Goal: Task Accomplishment & Management: Manage account settings

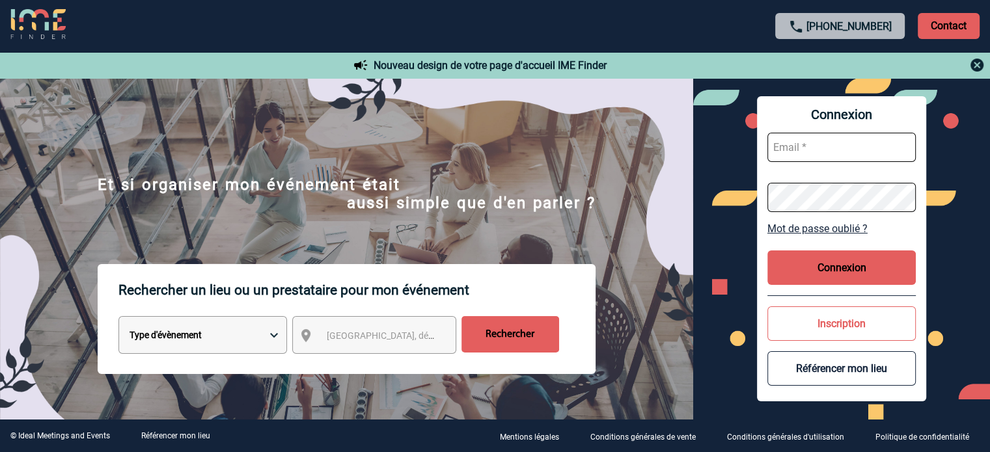
type input "cleborgne@ime-groupe.com"
click at [823, 280] on button "Connexion" at bounding box center [841, 268] width 148 height 34
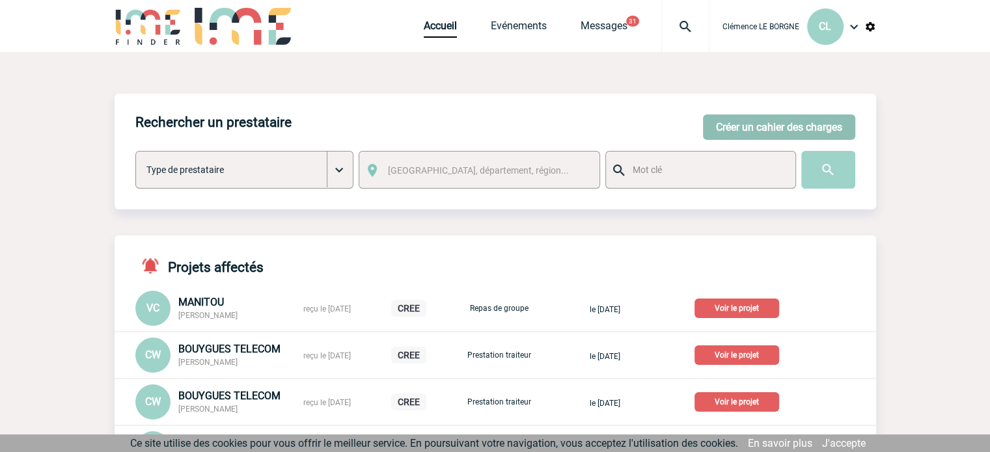
click at [752, 131] on button "Créer un cahier des charges" at bounding box center [779, 127] width 152 height 25
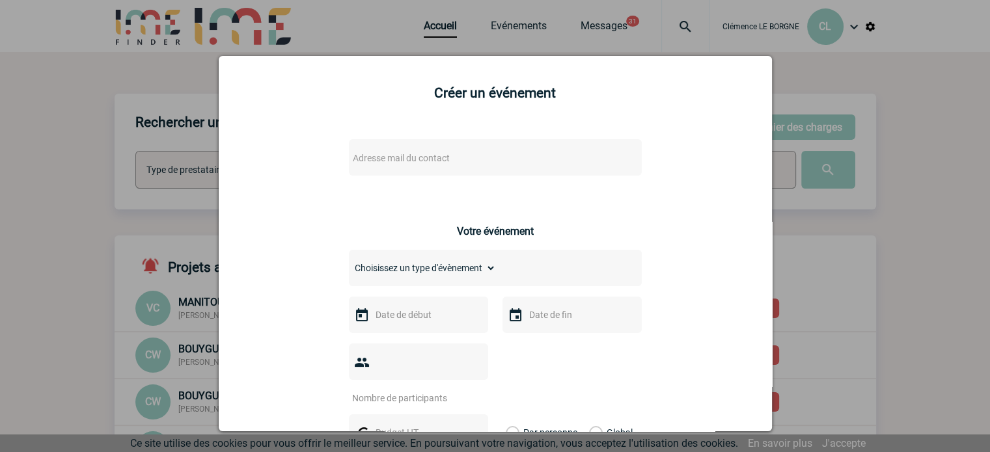
drag, startPoint x: 909, startPoint y: 150, endPoint x: 851, endPoint y: 134, distance: 59.4
click at [903, 149] on div at bounding box center [495, 226] width 990 height 452
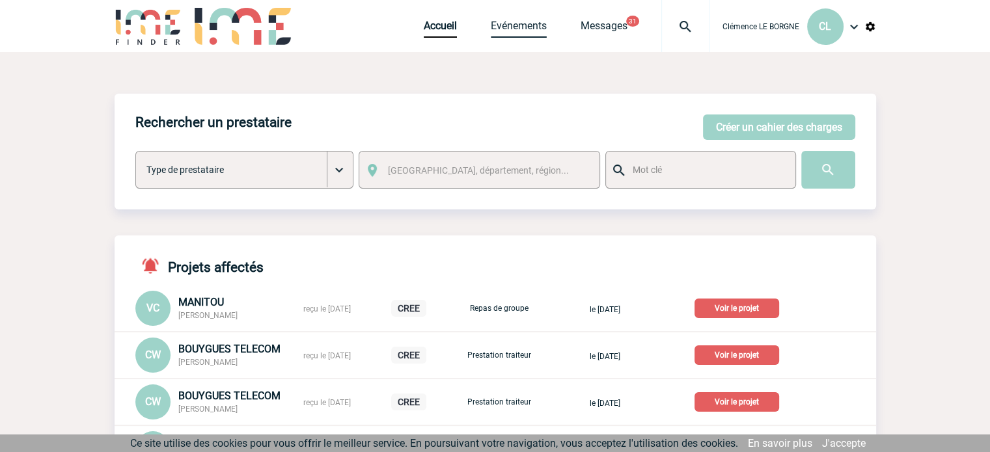
click at [525, 35] on link "Evénements" at bounding box center [519, 29] width 56 height 18
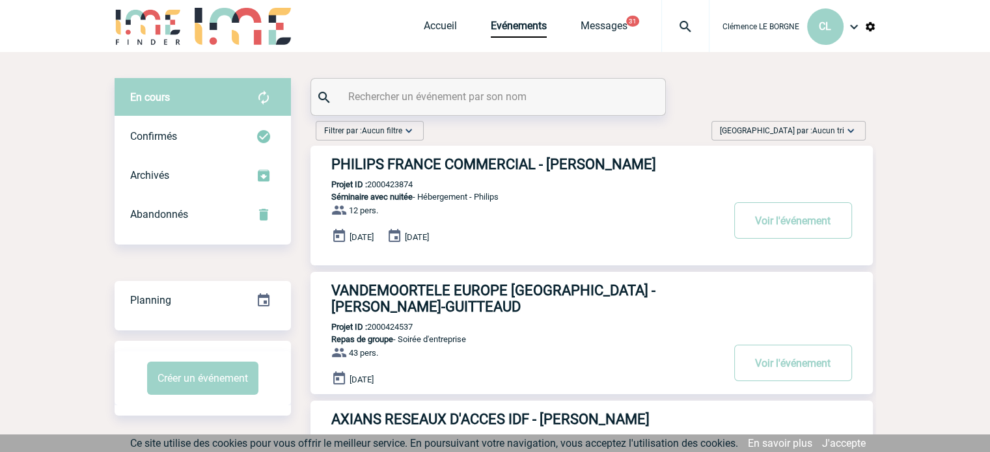
click at [492, 104] on input "text" at bounding box center [490, 96] width 290 height 19
click at [490, 91] on input "text" at bounding box center [490, 96] width 290 height 19
drag, startPoint x: 463, startPoint y: 99, endPoint x: 469, endPoint y: 93, distance: 7.8
click at [465, 99] on input "text" at bounding box center [490, 96] width 290 height 19
paste input "2000425272"
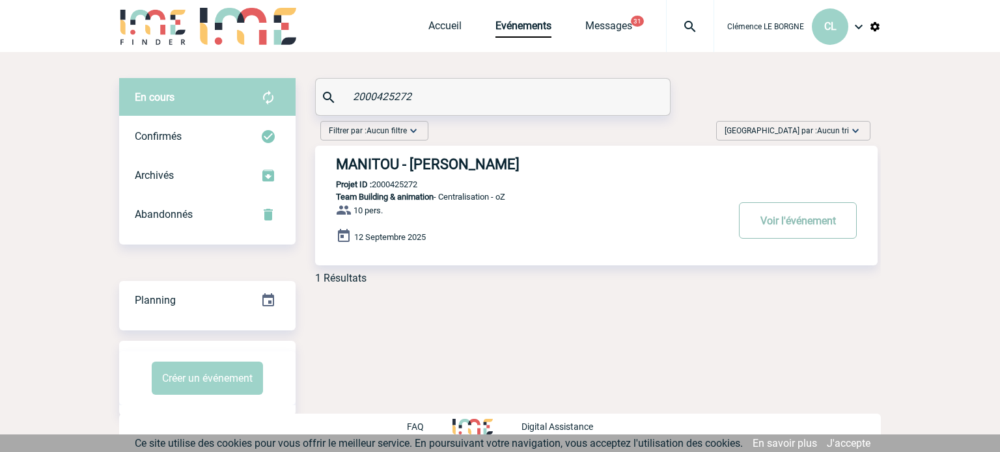
type input "2000425272"
click at [825, 217] on button "Voir l'événement" at bounding box center [798, 220] width 118 height 36
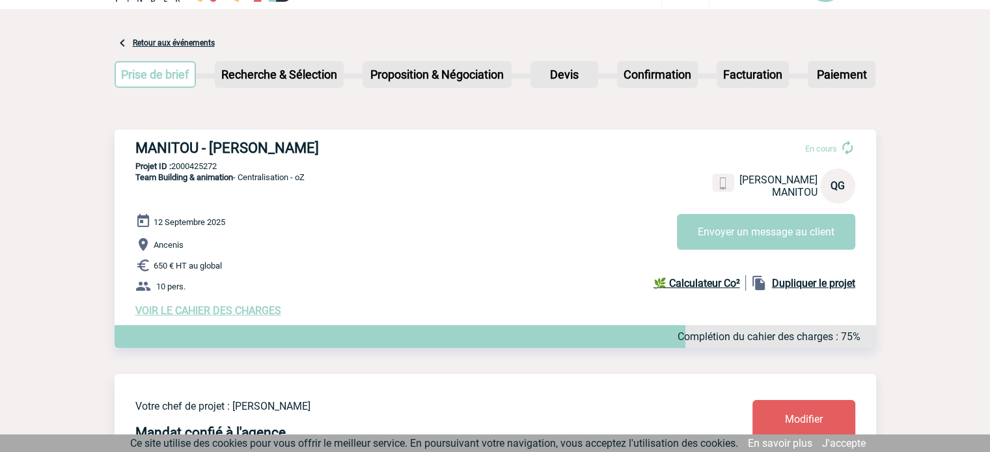
scroll to position [65, 0]
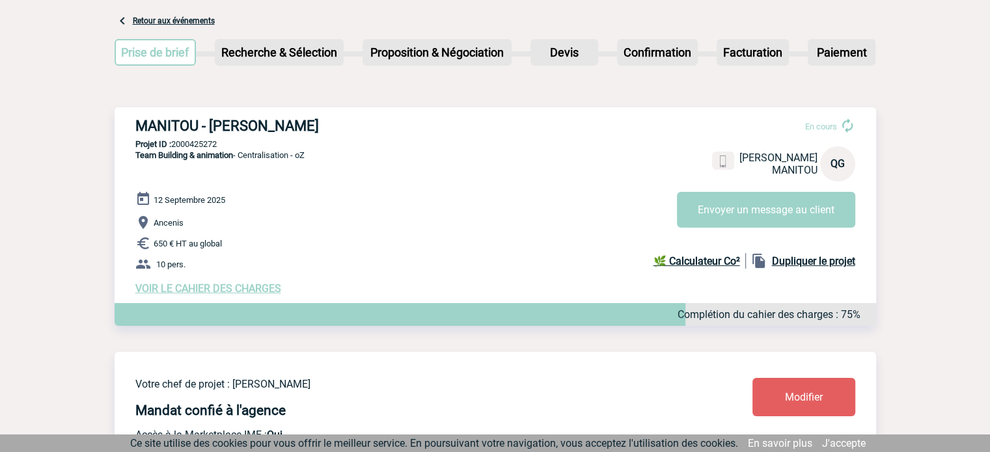
click at [227, 290] on span "VOIR LE CAHIER DES CHARGES" at bounding box center [208, 289] width 146 height 12
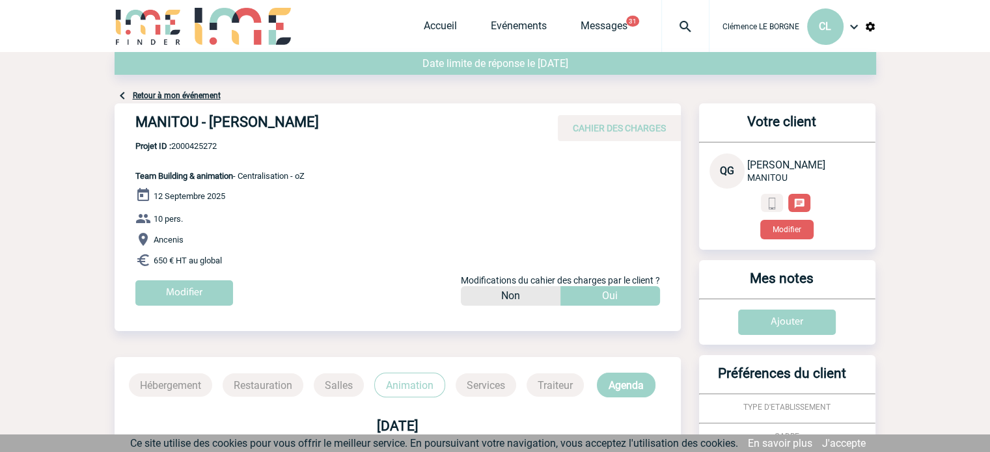
click at [234, 294] on div "Modifier" at bounding box center [407, 298] width 545 height 35
click at [203, 296] on input "Modifier" at bounding box center [184, 293] width 98 height 25
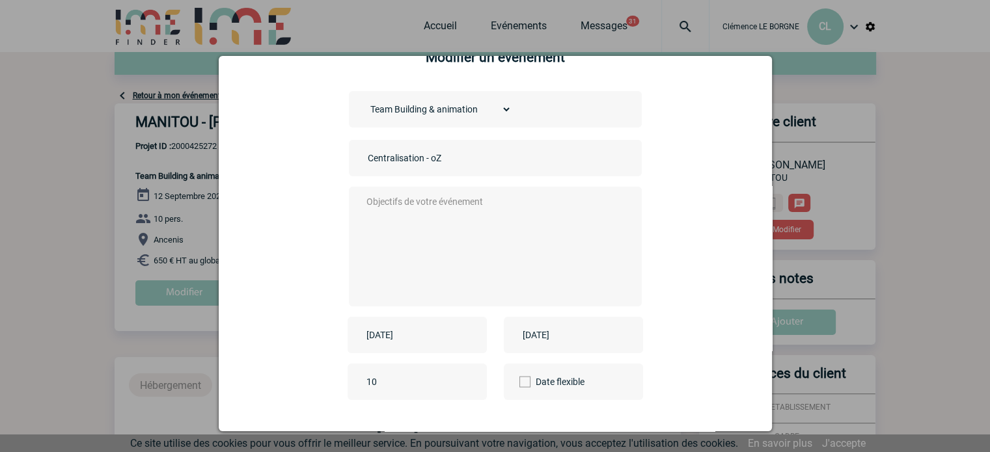
scroll to position [65, 0]
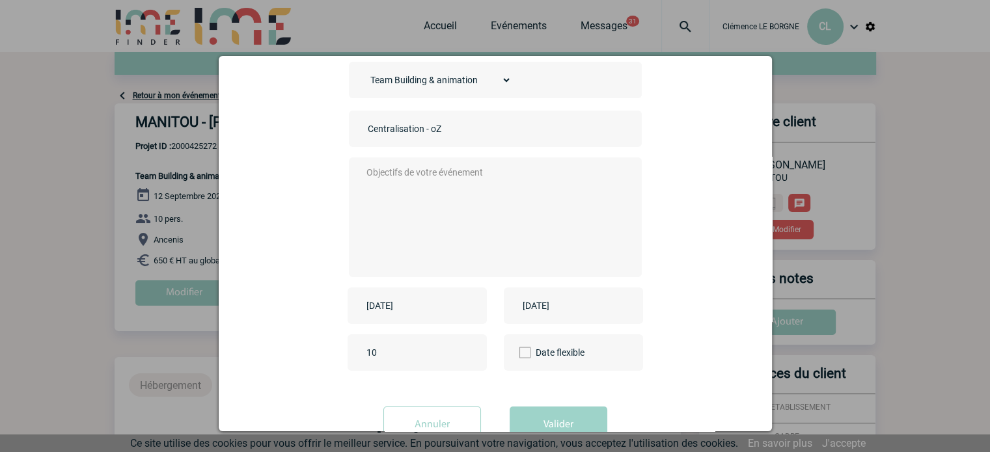
click at [402, 299] on div "[DATE]" at bounding box center [417, 306] width 139 height 36
click at [402, 299] on input "[DATE]" at bounding box center [408, 305] width 90 height 17
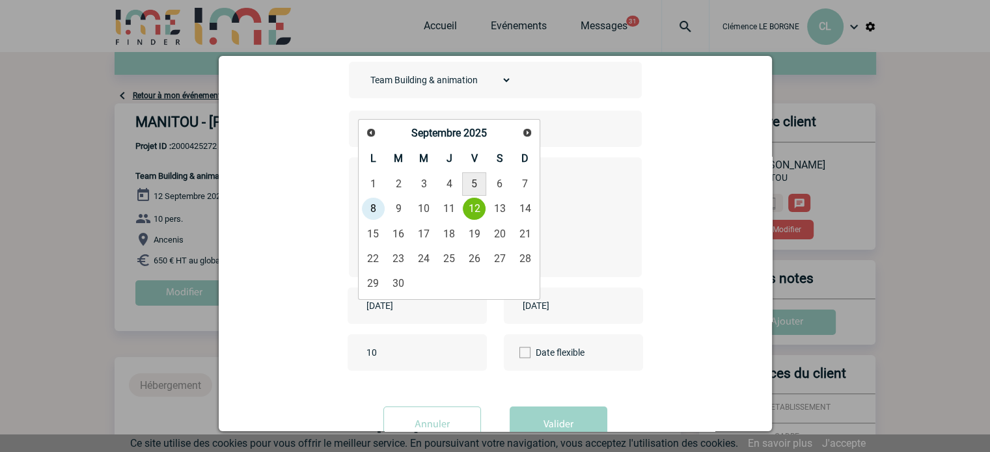
click at [480, 186] on link "5" at bounding box center [474, 183] width 24 height 23
type input "[DATE]"
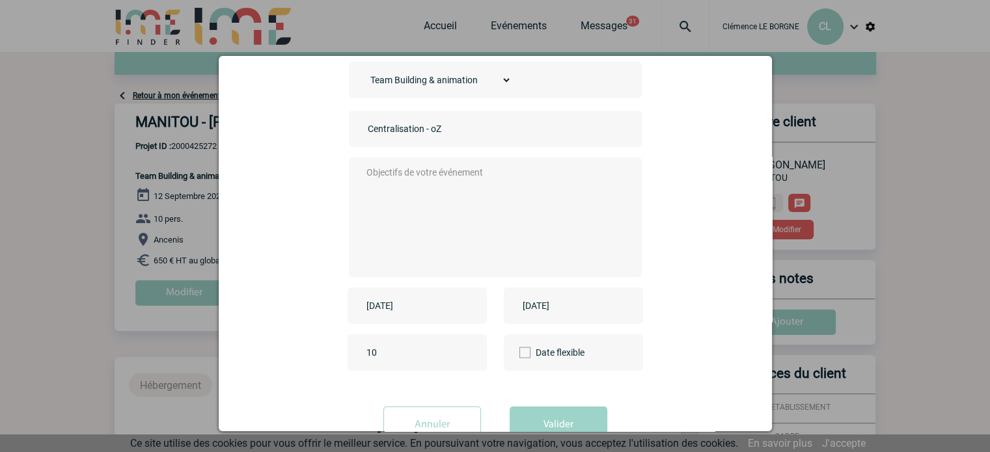
click at [562, 313] on input "[DATE]" at bounding box center [564, 305] width 90 height 17
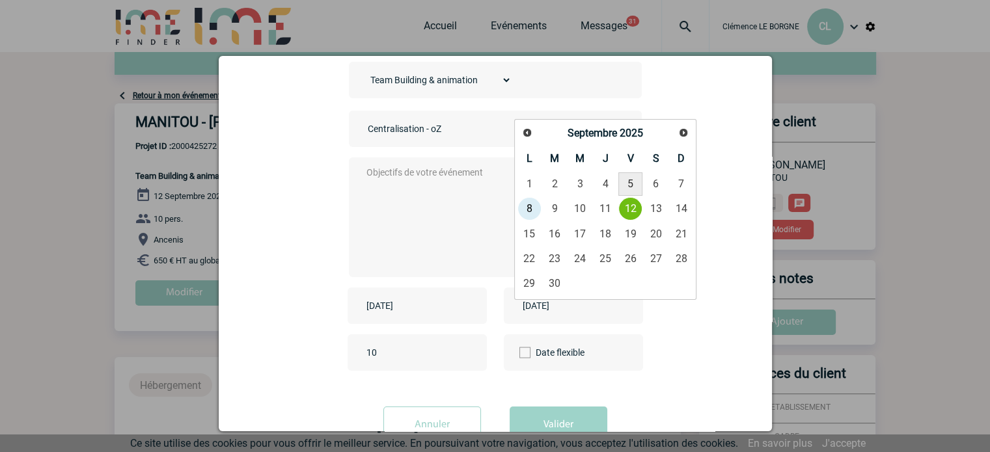
click at [637, 190] on link "5" at bounding box center [630, 183] width 24 height 23
type input "[DATE]"
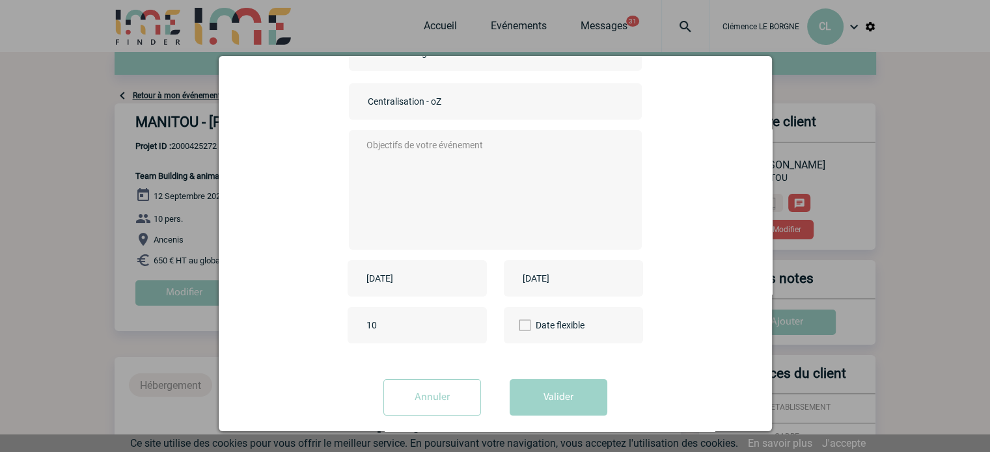
scroll to position [107, 0]
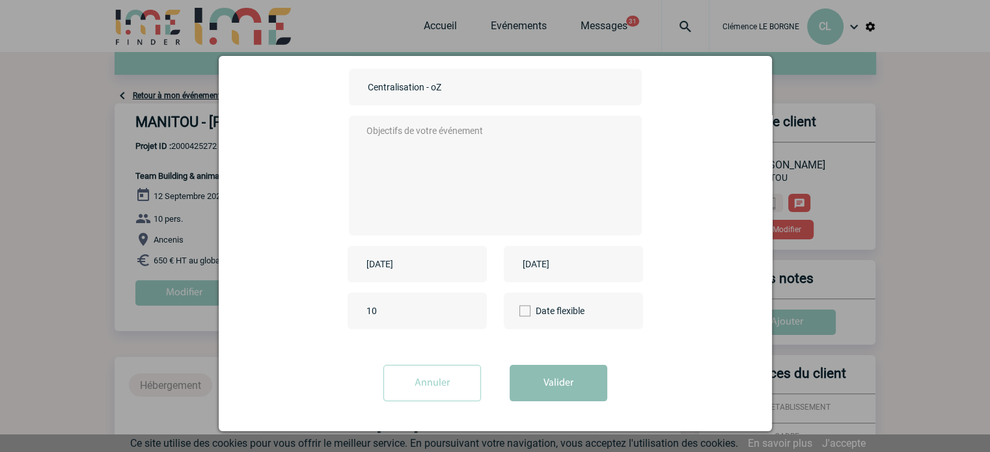
click at [567, 389] on button "Valider" at bounding box center [559, 383] width 98 height 36
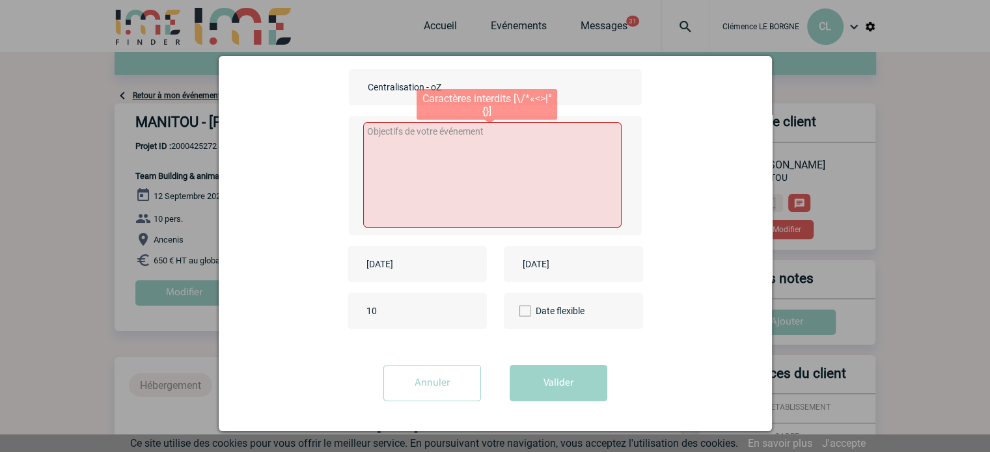
click at [421, 175] on textarea at bounding box center [492, 174] width 258 height 105
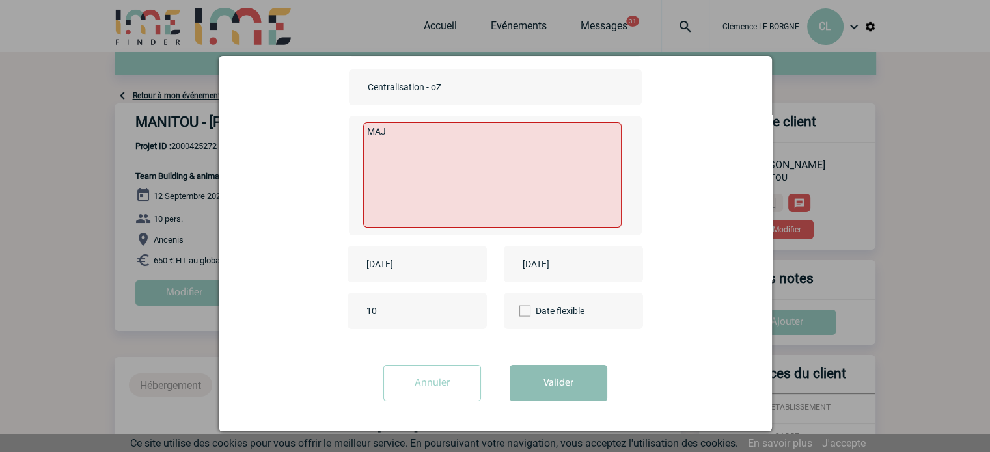
type textarea "MAJ"
click at [570, 388] on button "Valider" at bounding box center [559, 383] width 98 height 36
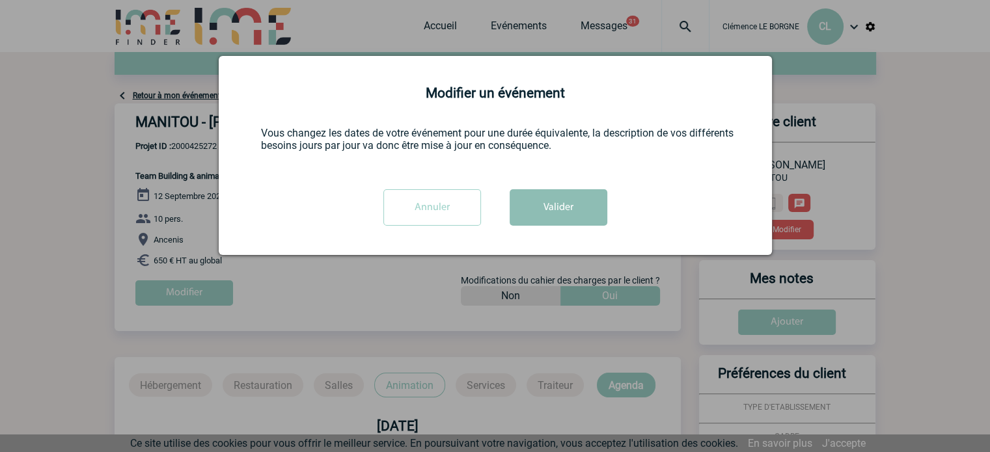
scroll to position [0, 0]
click at [546, 203] on button "Valider" at bounding box center [559, 207] width 98 height 36
